Goal: Task Accomplishment & Management: Complete application form

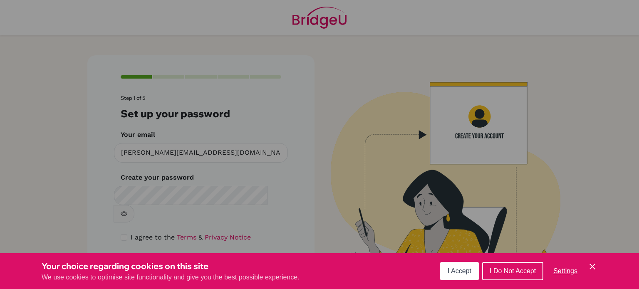
click at [185, 194] on div "Cookie Preferences" at bounding box center [319, 144] width 639 height 289
click at [201, 150] on div "Cookie Preferences" at bounding box center [319, 144] width 639 height 289
drag, startPoint x: 199, startPoint y: 154, endPoint x: 75, endPoint y: 154, distance: 124.4
click at [75, 154] on div "Cookie Preferences" at bounding box center [319, 144] width 639 height 289
click at [465, 274] on span "I Accept" at bounding box center [460, 270] width 24 height 7
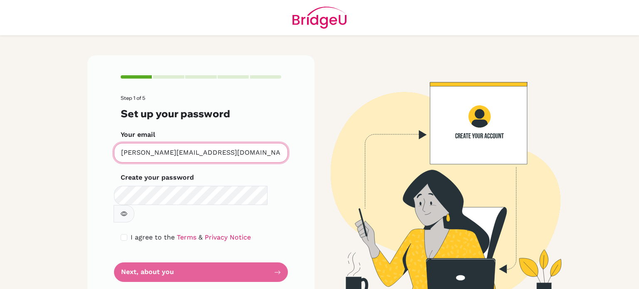
drag, startPoint x: 193, startPoint y: 154, endPoint x: 33, endPoint y: 144, distance: 159.6
click at [33, 144] on main "Step 1 of 5 Set up your password Your email [PERSON_NAME][EMAIL_ADDRESS][DOMAIN…" at bounding box center [319, 144] width 639 height 289
click at [127, 210] on icon "button" at bounding box center [124, 213] width 7 height 7
click at [121, 234] on input "checkbox" at bounding box center [124, 237] width 7 height 7
checkbox input "true"
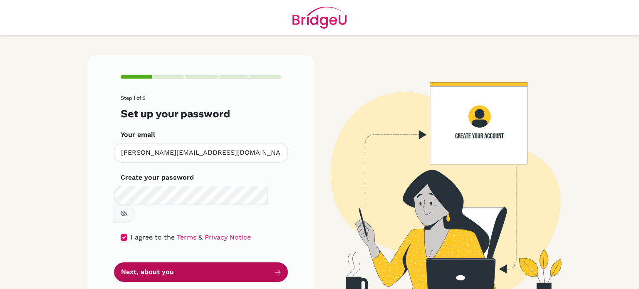
drag, startPoint x: 176, startPoint y: 259, endPoint x: 184, endPoint y: 255, distance: 8.7
click at [177, 262] on button "Next, about you" at bounding box center [201, 272] width 174 height 20
click at [165, 262] on button "Next, about you" at bounding box center [201, 272] width 174 height 20
